Goal: Find specific page/section

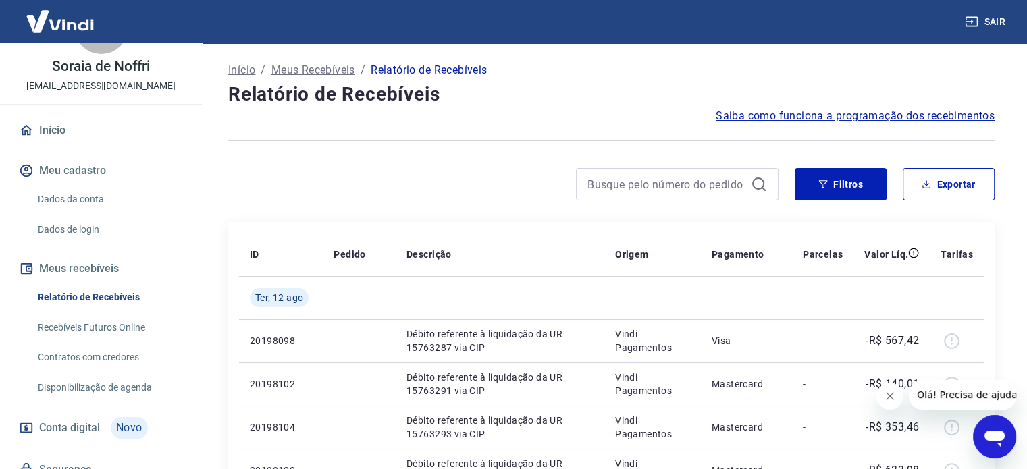
scroll to position [109, 0]
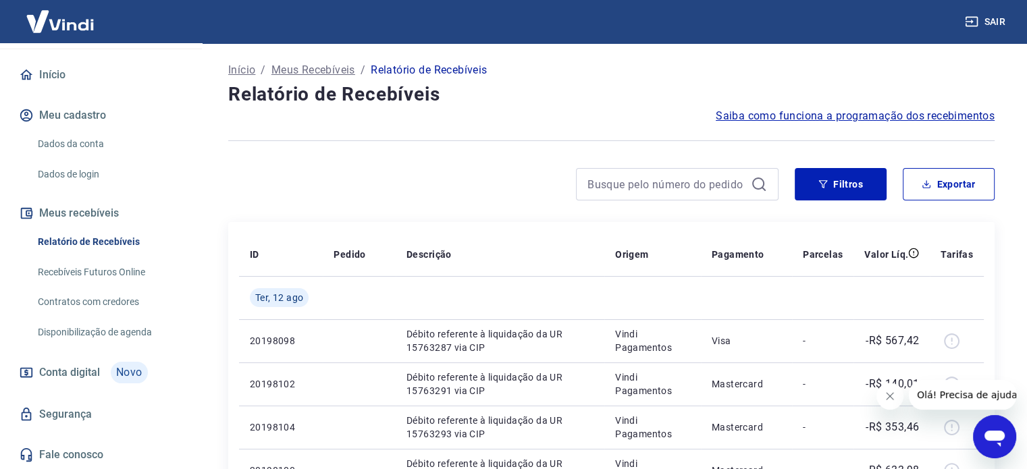
click at [107, 242] on link "Relatório de Recebíveis" at bounding box center [108, 242] width 153 height 28
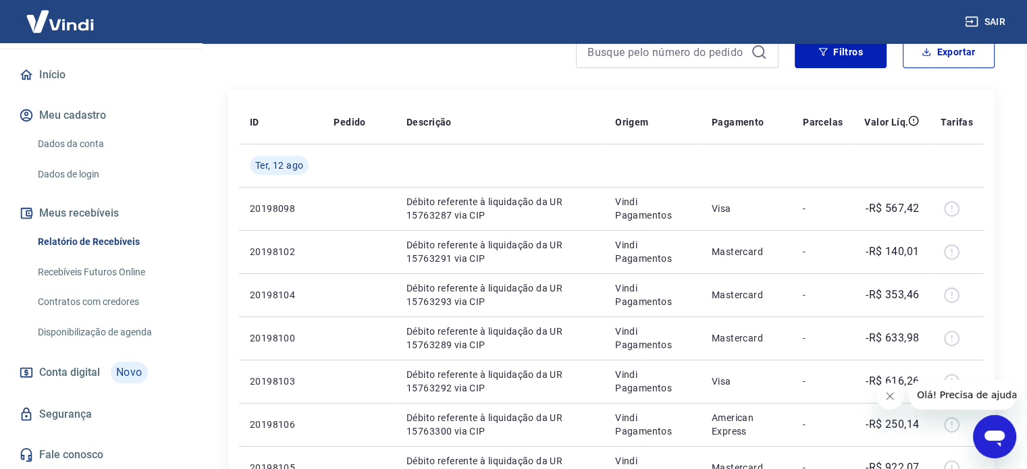
scroll to position [203, 0]
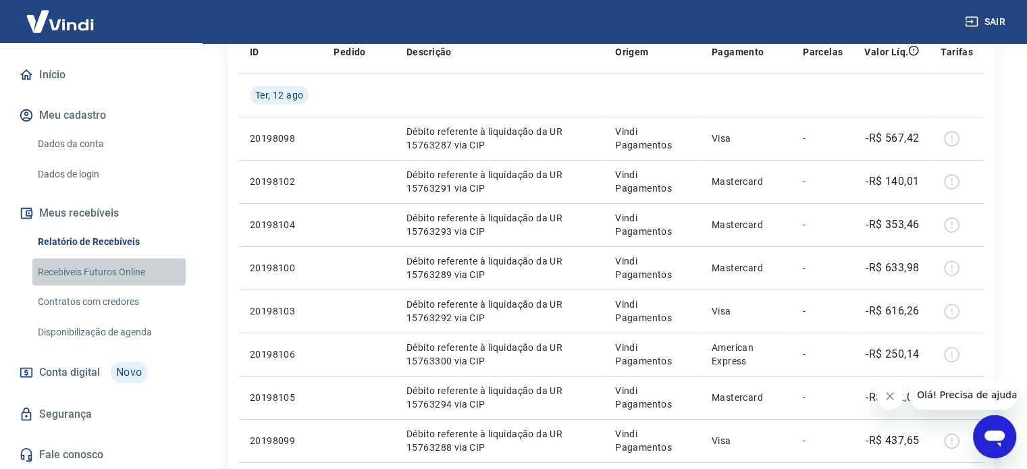
click at [118, 279] on link "Recebíveis Futuros Online" at bounding box center [108, 273] width 153 height 28
